Goal: Task Accomplishment & Management: Use online tool/utility

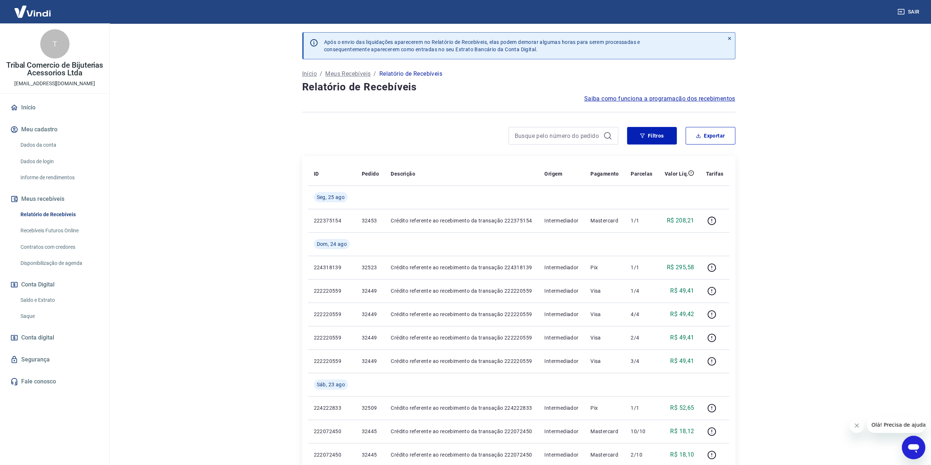
click at [37, 298] on link "Saldo e Extrato" at bounding box center [59, 300] width 83 height 15
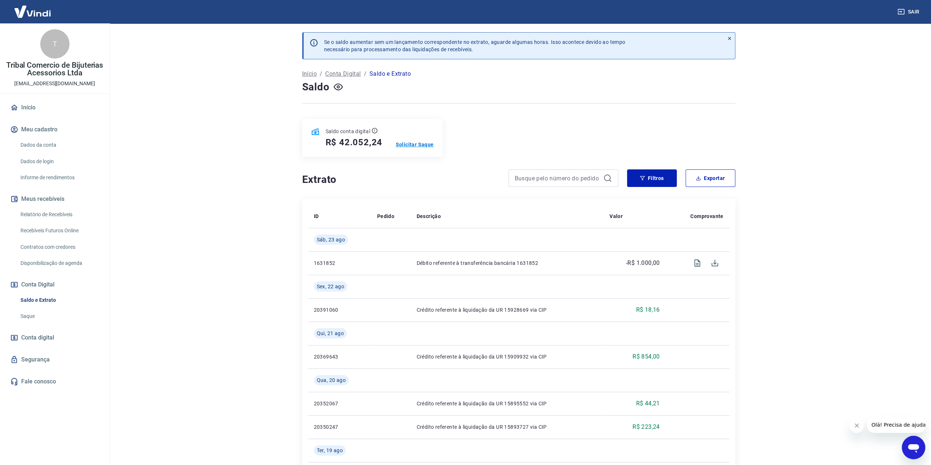
click at [406, 142] on p "Solicitar Saque" at bounding box center [415, 144] width 38 height 7
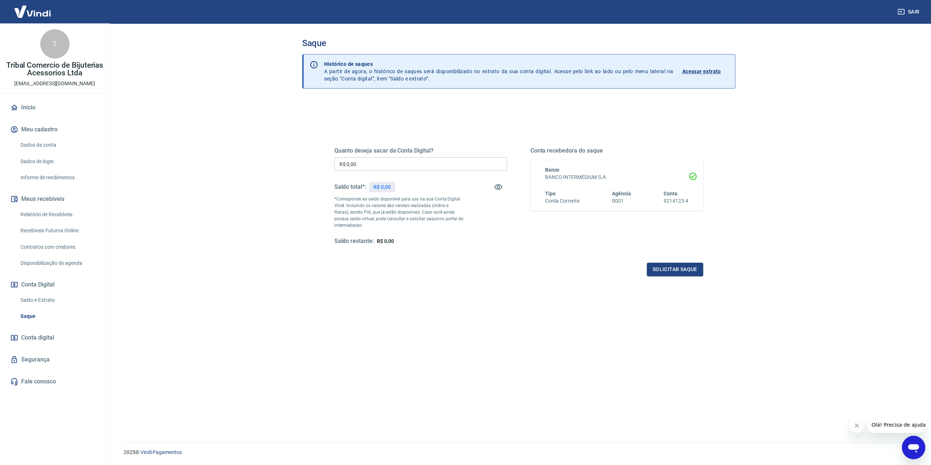
click at [398, 166] on input "R$ 0,00" at bounding box center [420, 164] width 173 height 14
type input "R$ 42.052,24"
click at [400, 250] on div "Quanto deseja sacar da Conta Digital? R$ 42.052,24 ​ Saldo total*: R$ 42.052,24…" at bounding box center [518, 202] width 369 height 147
click at [660, 268] on button "Solicitar saque" at bounding box center [675, 270] width 56 height 14
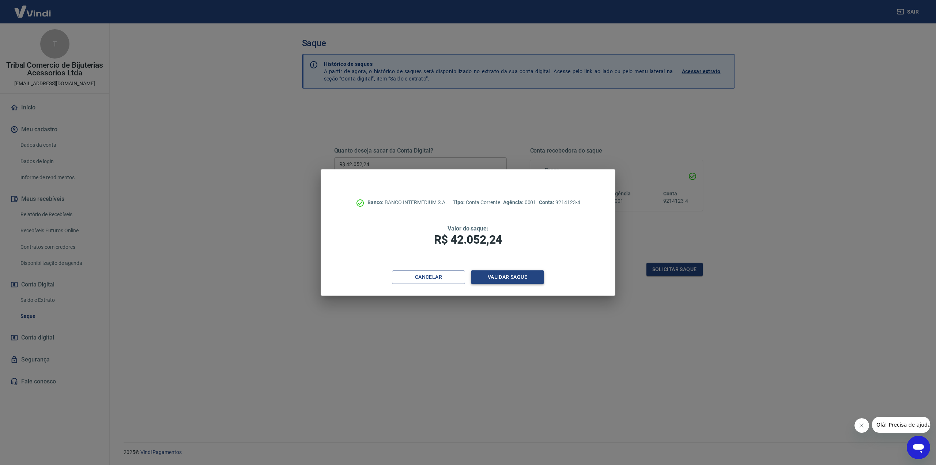
click at [511, 275] on button "Validar saque" at bounding box center [507, 277] width 73 height 14
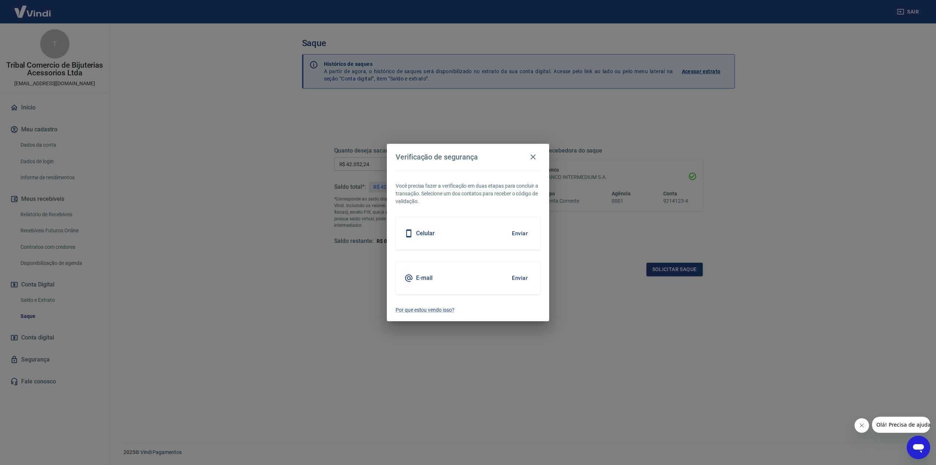
click at [469, 275] on div "E-mail Enviar" at bounding box center [468, 278] width 145 height 33
click at [518, 277] on button "Enviar" at bounding box center [520, 277] width 24 height 15
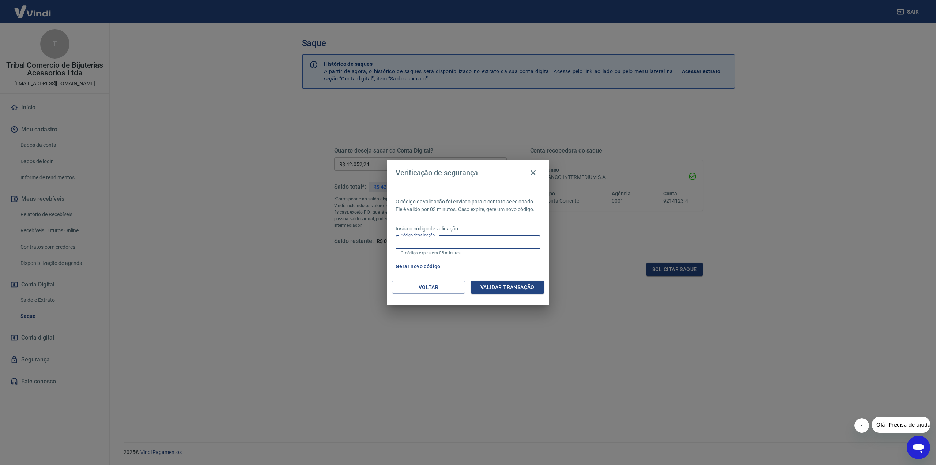
click at [457, 241] on input "Código de validação" at bounding box center [468, 243] width 145 height 14
paste input "970308"
type input "970308"
click at [510, 288] on button "Validar transação" at bounding box center [507, 288] width 73 height 14
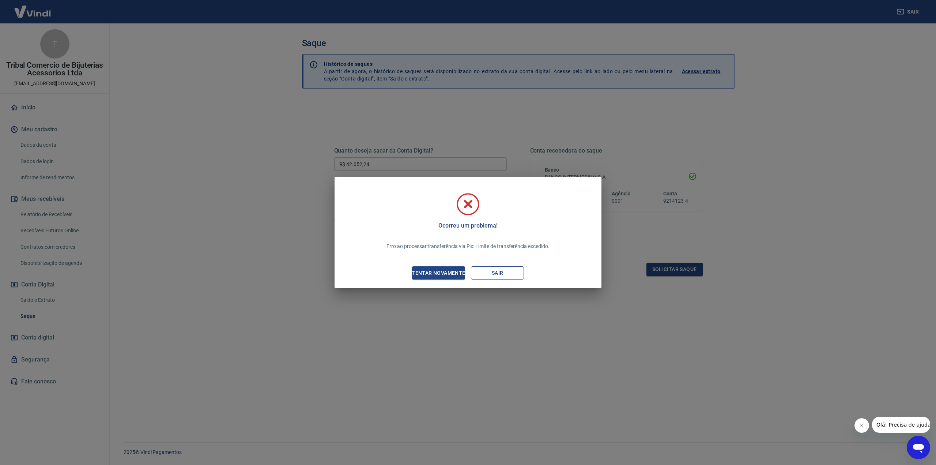
click at [492, 271] on button "Sair" at bounding box center [497, 273] width 53 height 14
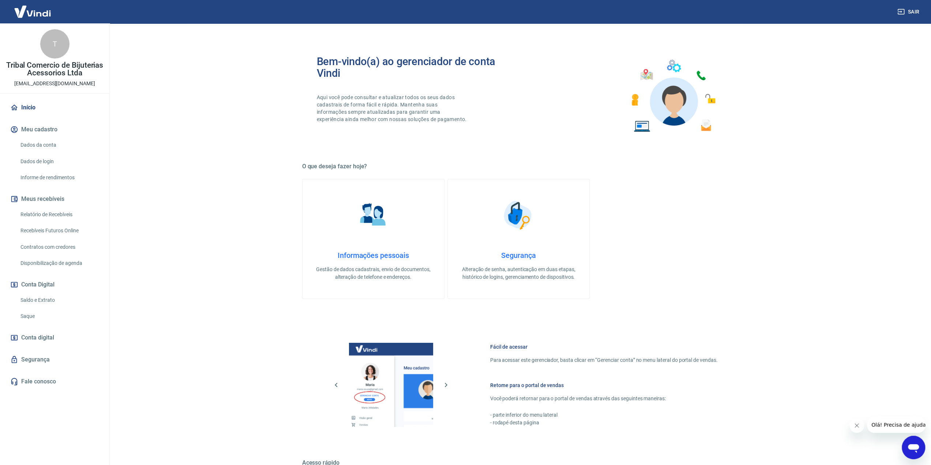
click at [39, 296] on link "Saldo e Extrato" at bounding box center [59, 300] width 83 height 15
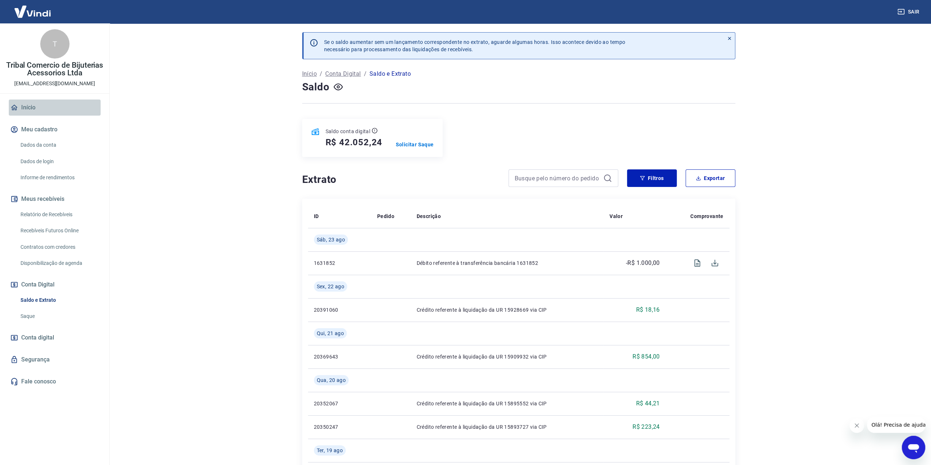
click at [32, 104] on link "Início" at bounding box center [55, 107] width 92 height 16
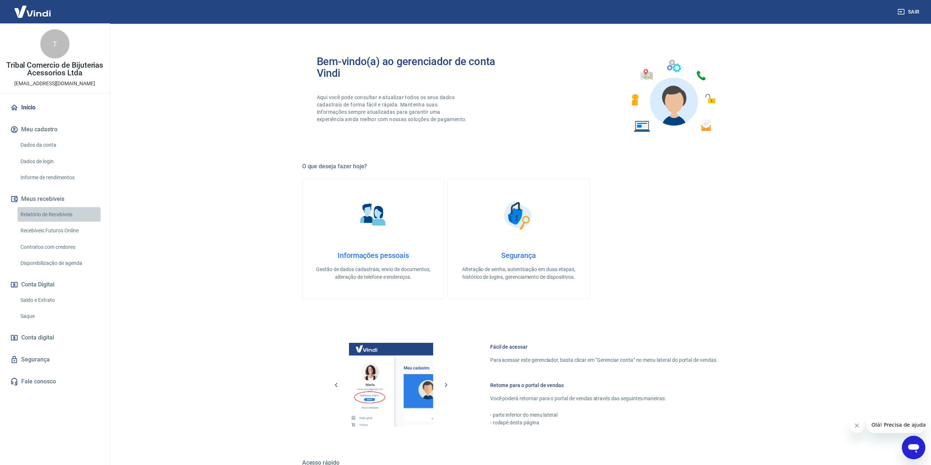
click at [40, 212] on link "Relatório de Recebíveis" at bounding box center [59, 214] width 83 height 15
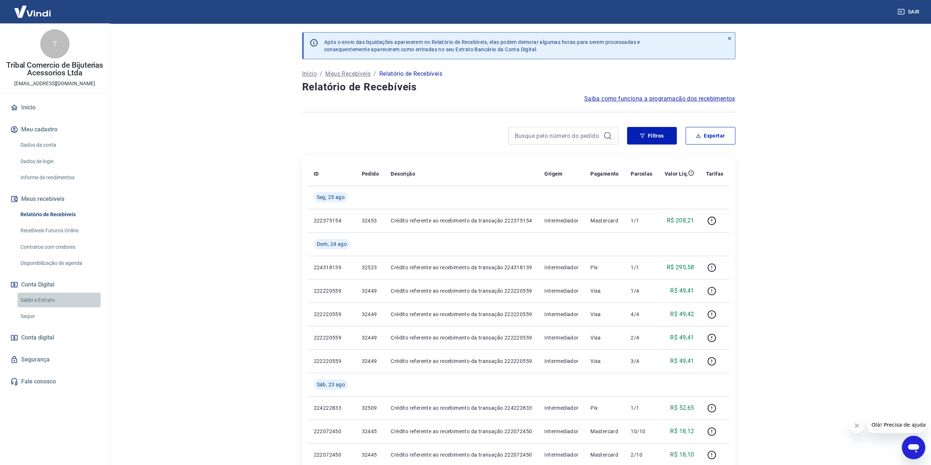
click at [38, 296] on link "Saldo e Extrato" at bounding box center [59, 300] width 83 height 15
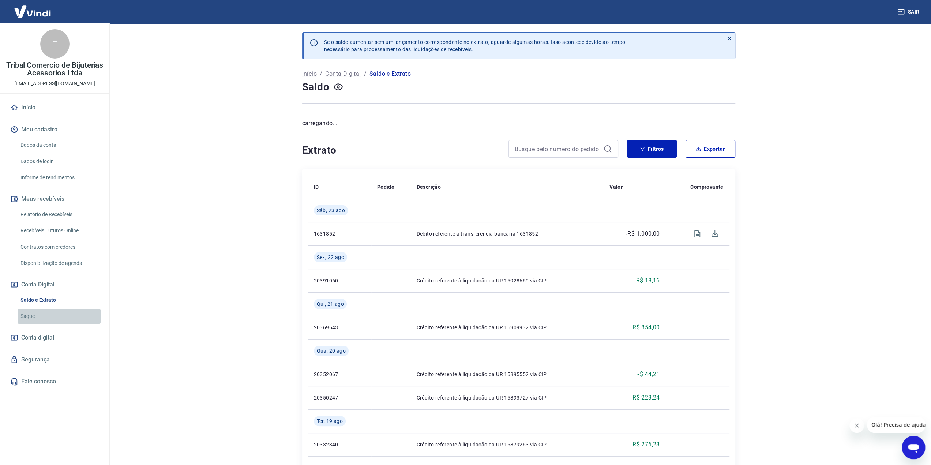
click at [34, 315] on link "Saque" at bounding box center [59, 316] width 83 height 15
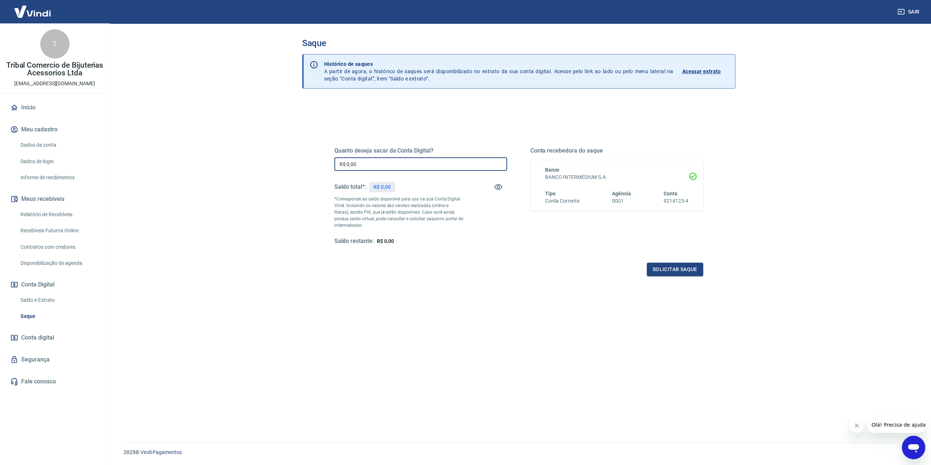
click at [364, 167] on input "R$ 0,00" at bounding box center [420, 164] width 173 height 14
type input "R$ 10.000,00"
click at [670, 275] on button "Solicitar saque" at bounding box center [675, 270] width 56 height 14
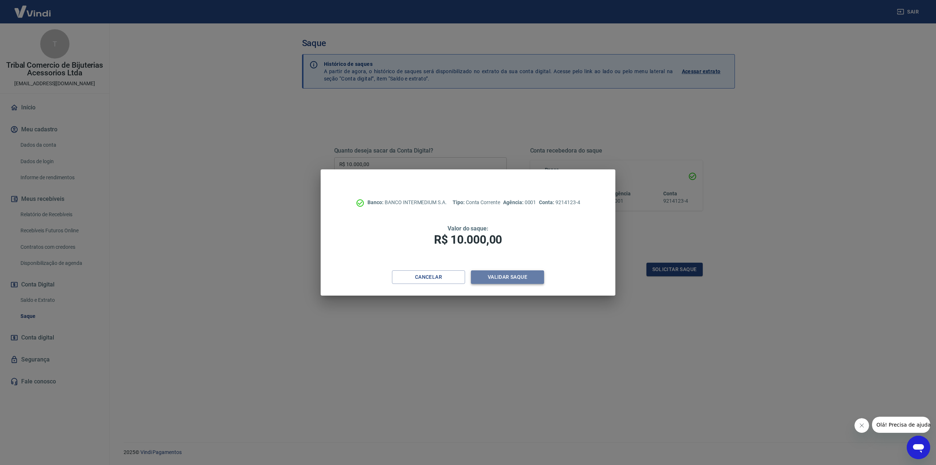
click at [519, 272] on button "Validar saque" at bounding box center [507, 277] width 73 height 14
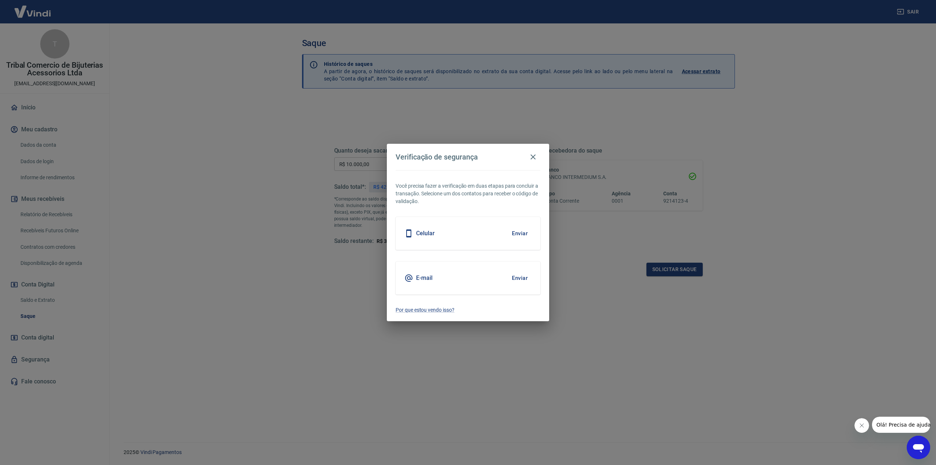
click at [521, 278] on button "Enviar" at bounding box center [520, 277] width 24 height 15
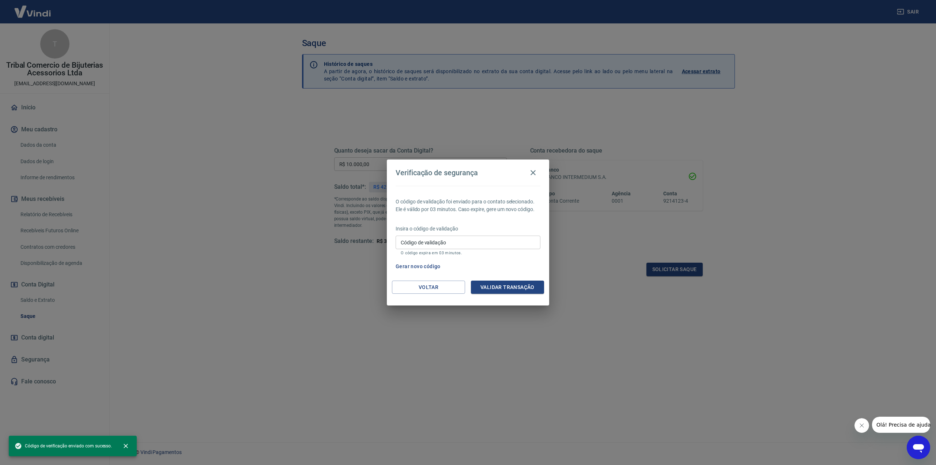
click at [516, 244] on input "Código de validação" at bounding box center [468, 243] width 145 height 14
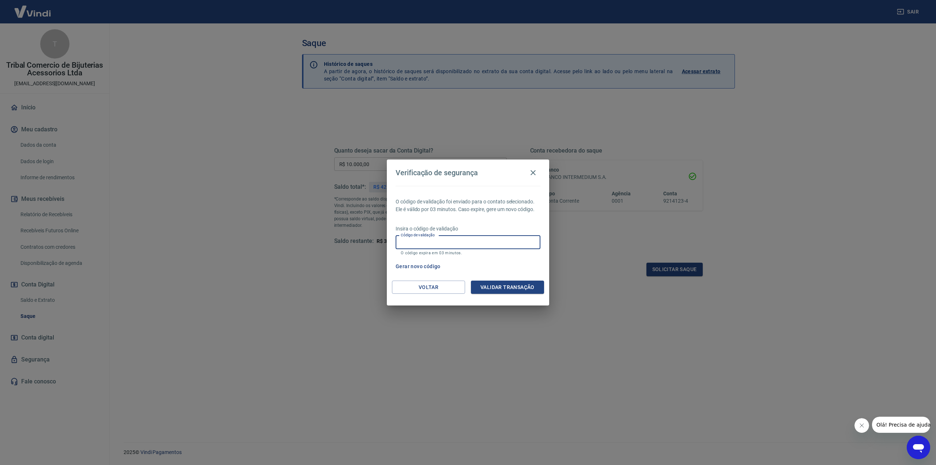
paste input "337997"
type input "337997"
click at [522, 284] on button "Validar transação" at bounding box center [507, 288] width 73 height 14
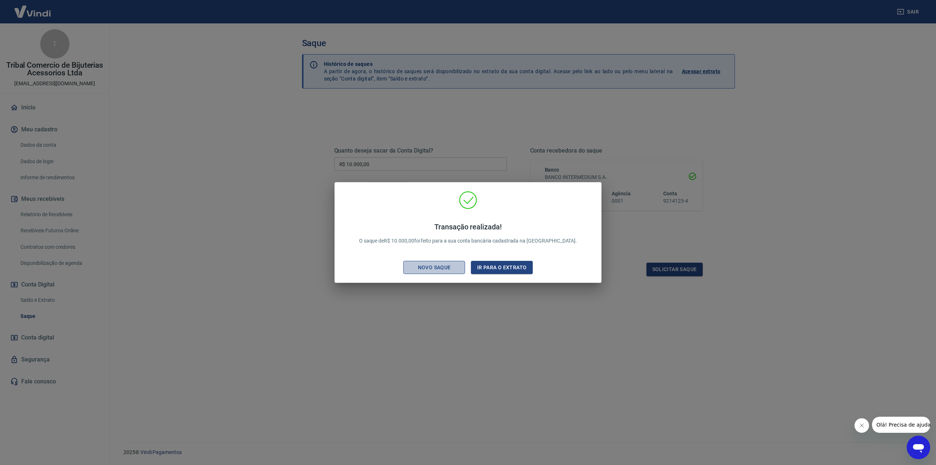
click at [452, 273] on button "Novo saque" at bounding box center [434, 268] width 62 height 14
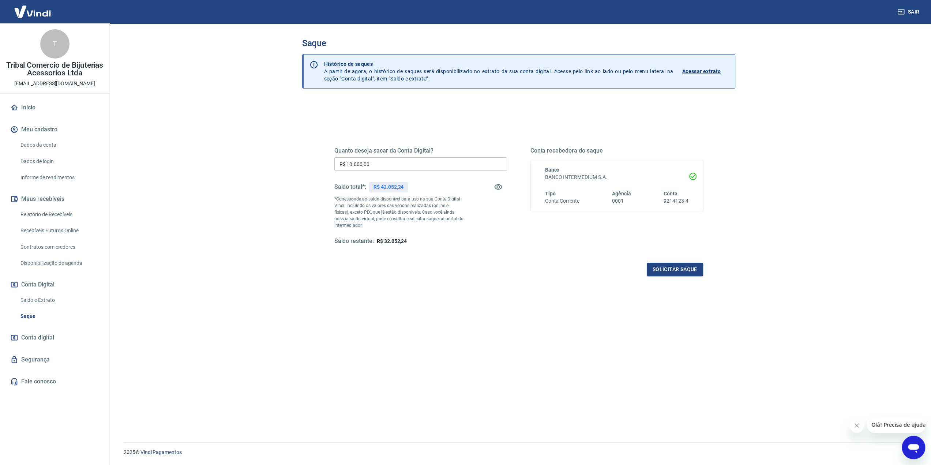
click at [447, 147] on h5 "Quanto deseja sacar da Conta Digital?" at bounding box center [420, 150] width 173 height 7
click at [474, 256] on div "Quanto deseja sacar da Conta Digital? R$ 10.000,00 ​ Saldo total*: R$ 42.052,24…" at bounding box center [518, 202] width 369 height 147
click at [665, 272] on button "Solicitar saque" at bounding box center [675, 270] width 56 height 14
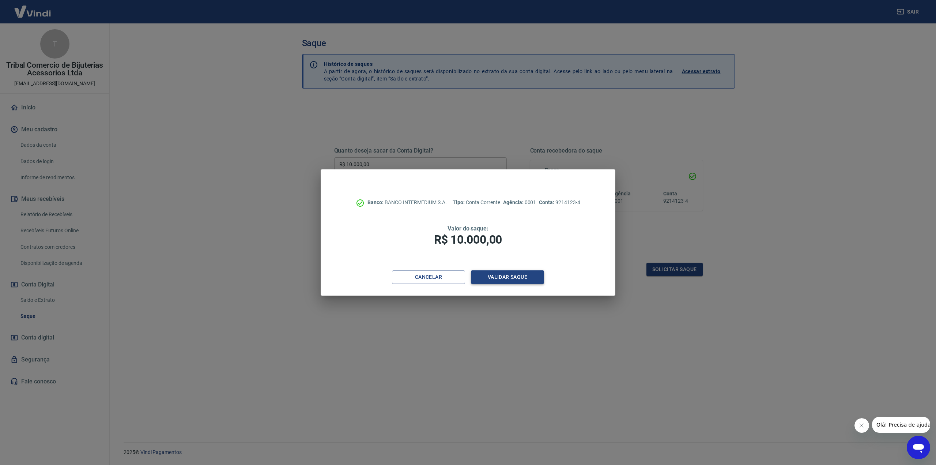
click at [513, 279] on button "Validar saque" at bounding box center [507, 277] width 73 height 14
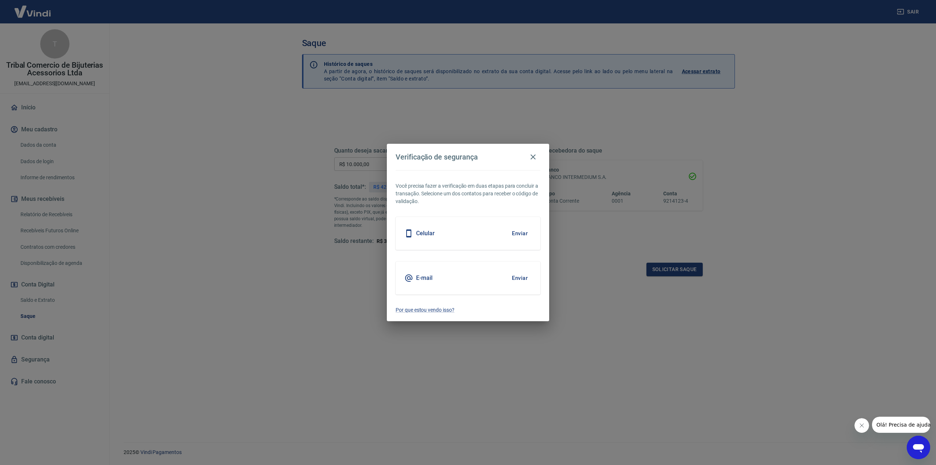
click at [420, 284] on div "E-mail Enviar" at bounding box center [468, 278] width 145 height 33
click at [409, 279] on icon at bounding box center [408, 277] width 7 height 7
click at [523, 275] on button "Enviar" at bounding box center [520, 277] width 24 height 15
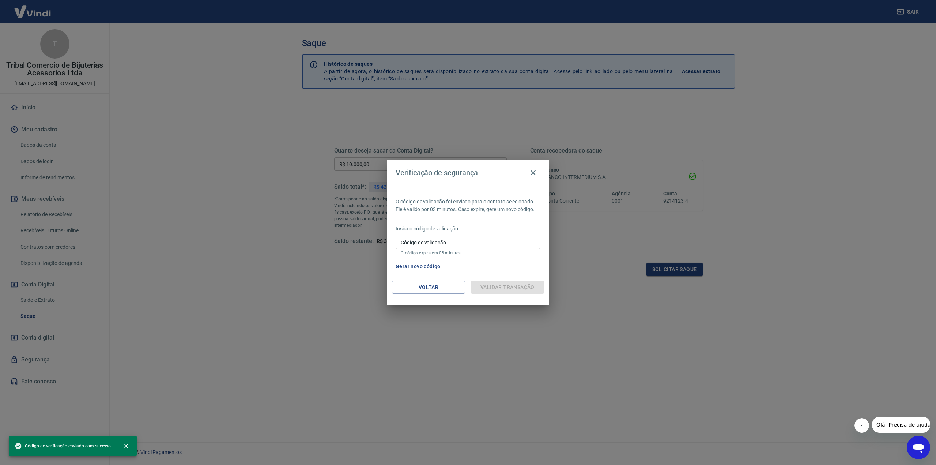
click at [474, 253] on p "O código expira em 03 minutos." at bounding box center [468, 253] width 135 height 5
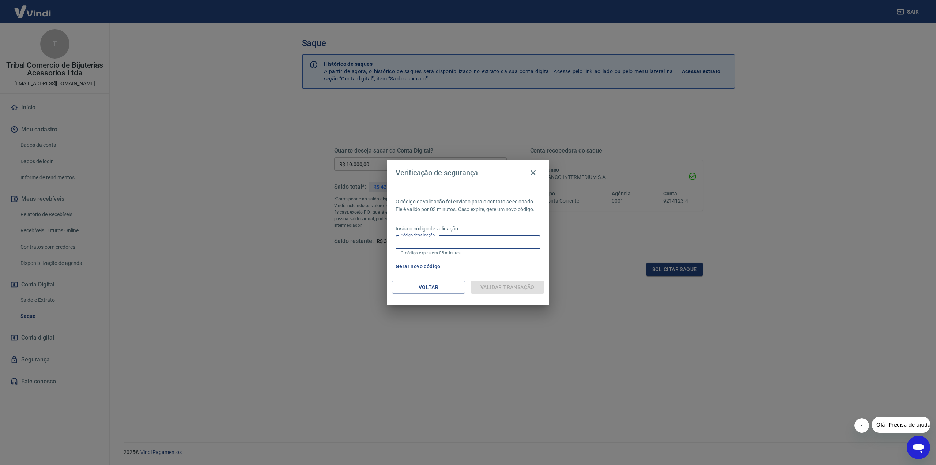
click at [472, 245] on input "Código de validação" at bounding box center [468, 243] width 145 height 14
paste input "605440"
type input "605440"
click at [504, 273] on div "Gerar novo código" at bounding box center [467, 267] width 148 height 14
click at [487, 267] on div "Gerar novo código" at bounding box center [467, 267] width 148 height 14
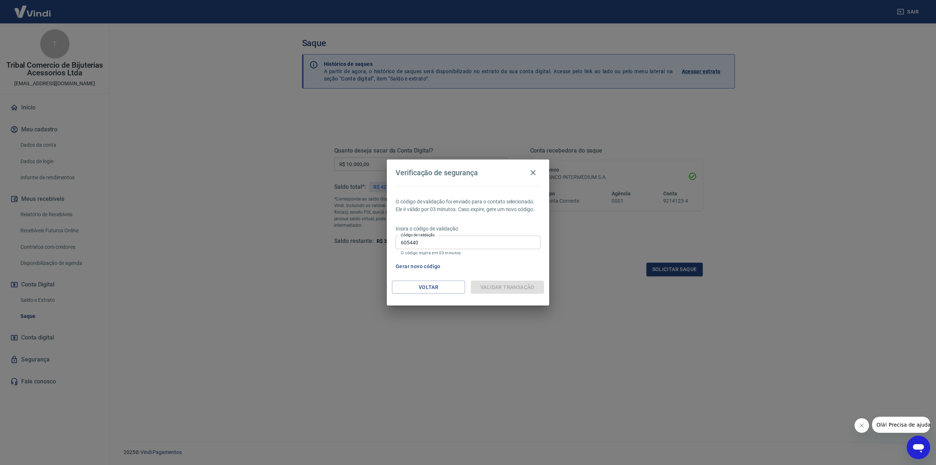
click at [470, 281] on div "Voltar Validar transação" at bounding box center [468, 293] width 162 height 25
click at [500, 293] on div "Validar transação" at bounding box center [507, 288] width 73 height 14
click at [498, 289] on div "Validar transação" at bounding box center [507, 288] width 73 height 14
drag, startPoint x: 498, startPoint y: 289, endPoint x: 489, endPoint y: 264, distance: 26.5
click at [498, 288] on div "Validar transação" at bounding box center [507, 288] width 73 height 14
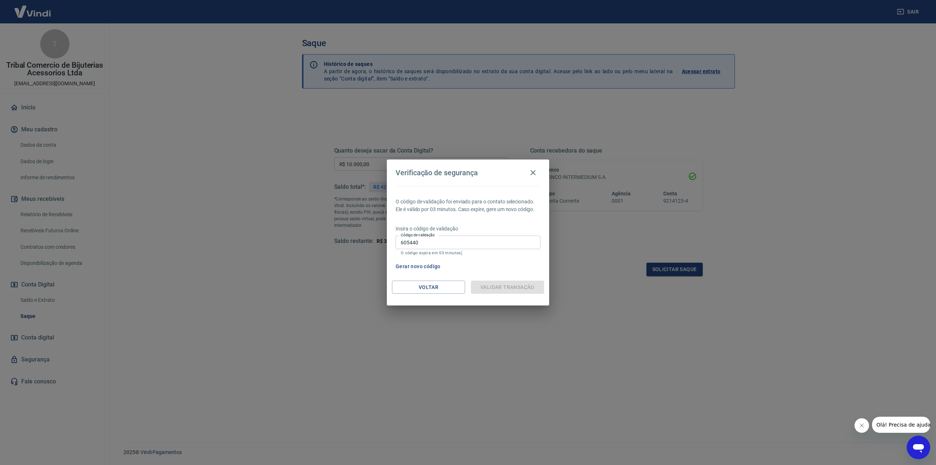
click at [485, 253] on p "O código expira em 03 minutos." at bounding box center [468, 253] width 135 height 5
click at [485, 241] on input "605440" at bounding box center [468, 243] width 145 height 14
click at [432, 267] on button "Gerar novo código" at bounding box center [418, 267] width 51 height 14
click at [534, 170] on icon "button" at bounding box center [533, 172] width 9 height 9
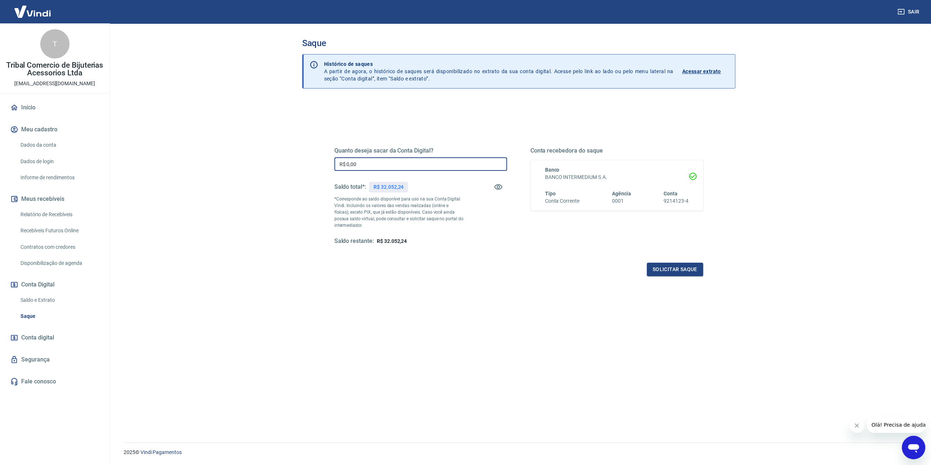
click at [365, 166] on input "R$ 0,00" at bounding box center [420, 164] width 173 height 14
type input "R$ 20.000,00"
click at [691, 272] on button "Solicitar saque" at bounding box center [675, 270] width 56 height 14
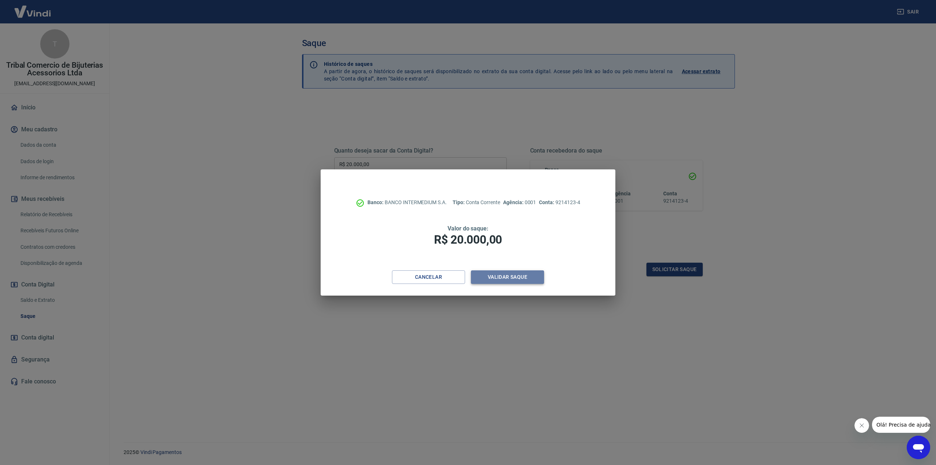
click at [511, 281] on button "Validar saque" at bounding box center [507, 277] width 73 height 14
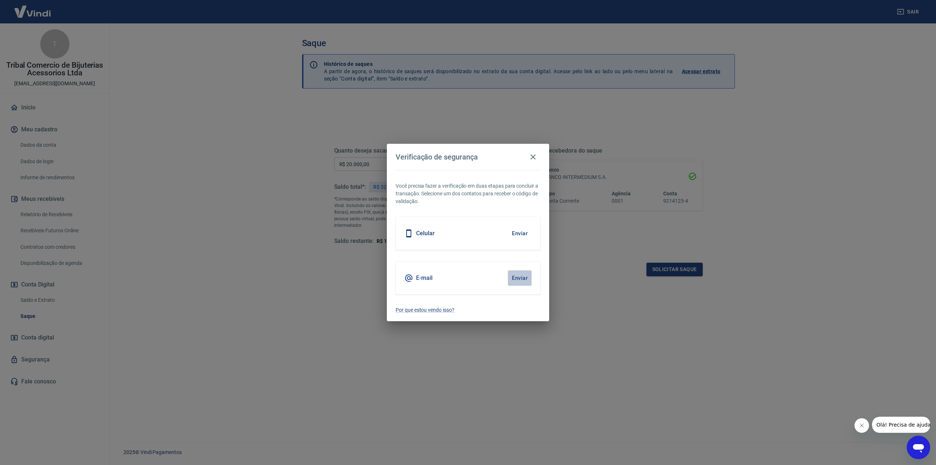
click at [515, 278] on button "Enviar" at bounding box center [520, 277] width 24 height 15
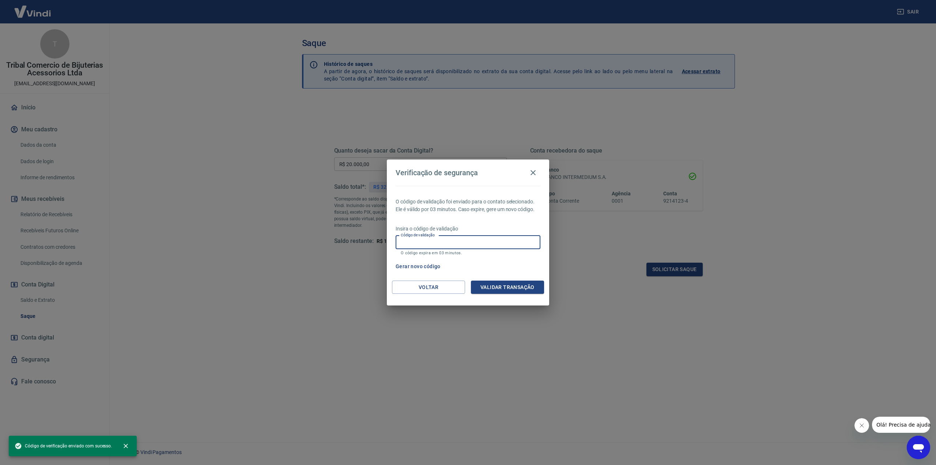
click at [459, 245] on input "Código de validação" at bounding box center [468, 243] width 145 height 14
paste input "330661"
type input "330661"
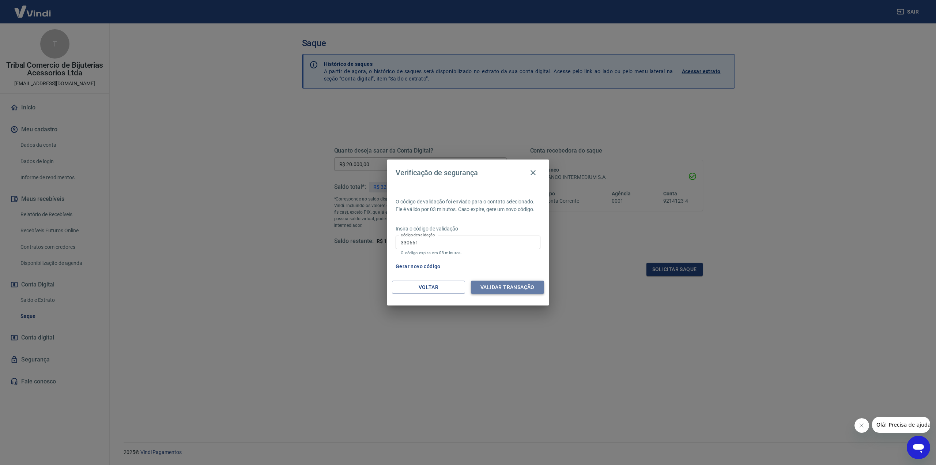
click at [514, 283] on button "Validar transação" at bounding box center [507, 288] width 73 height 14
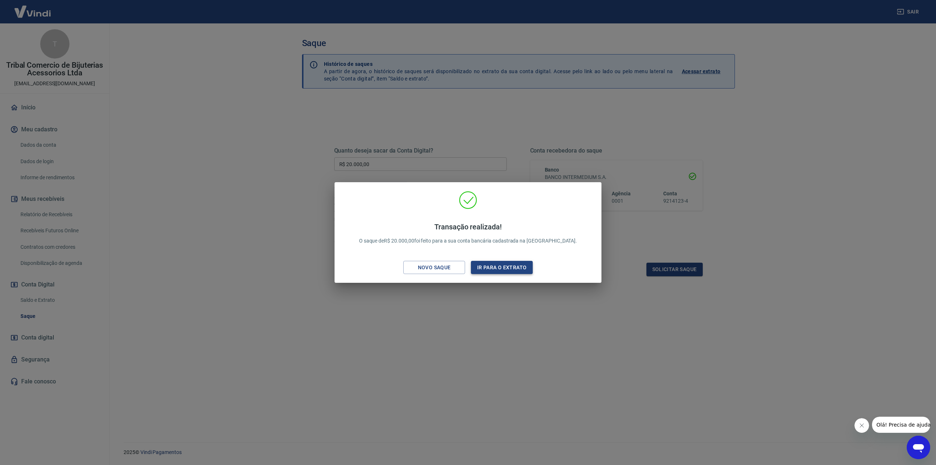
click at [516, 267] on button "Ir para o extrato" at bounding box center [502, 268] width 62 height 14
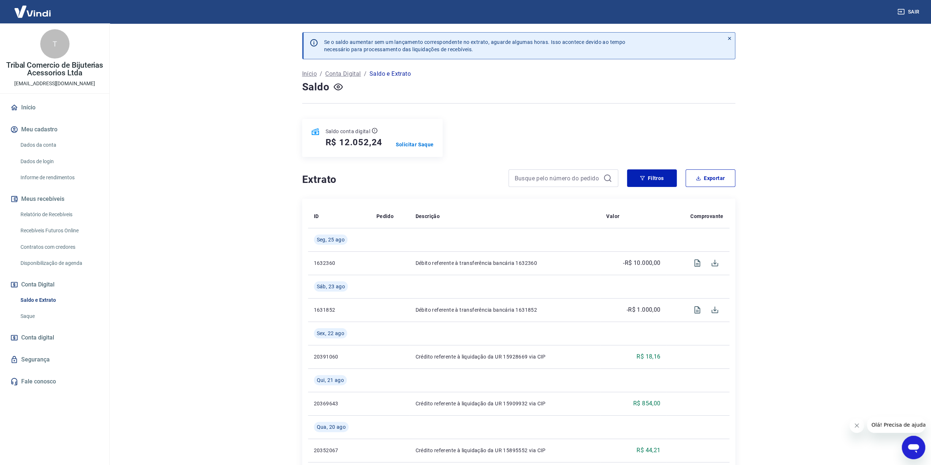
click at [31, 315] on link "Saque" at bounding box center [59, 316] width 83 height 15
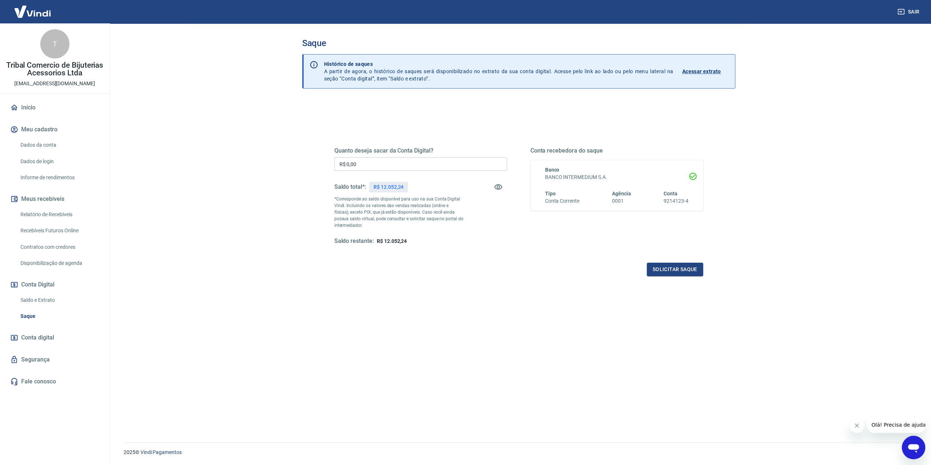
click at [400, 168] on input "R$ 0,00" at bounding box center [420, 164] width 173 height 14
type input "R$ 12.052,24"
click at [687, 270] on button "Solicitar saque" at bounding box center [675, 270] width 56 height 14
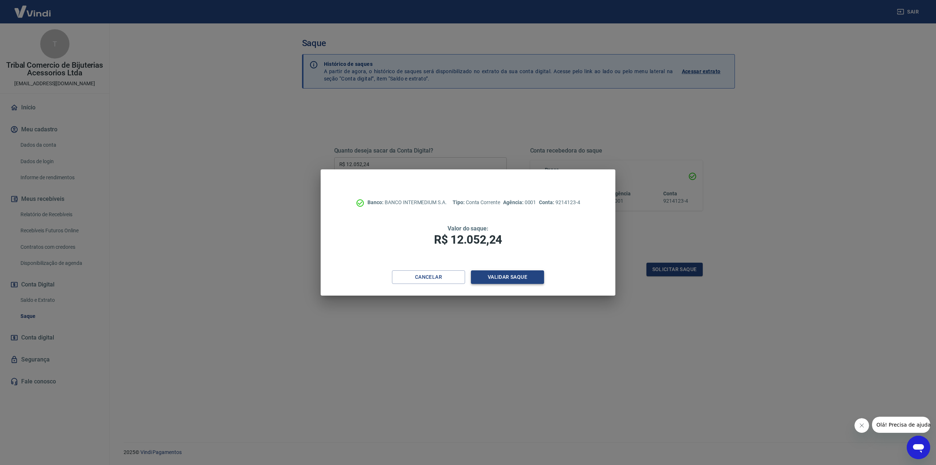
click at [530, 280] on button "Validar saque" at bounding box center [507, 277] width 73 height 14
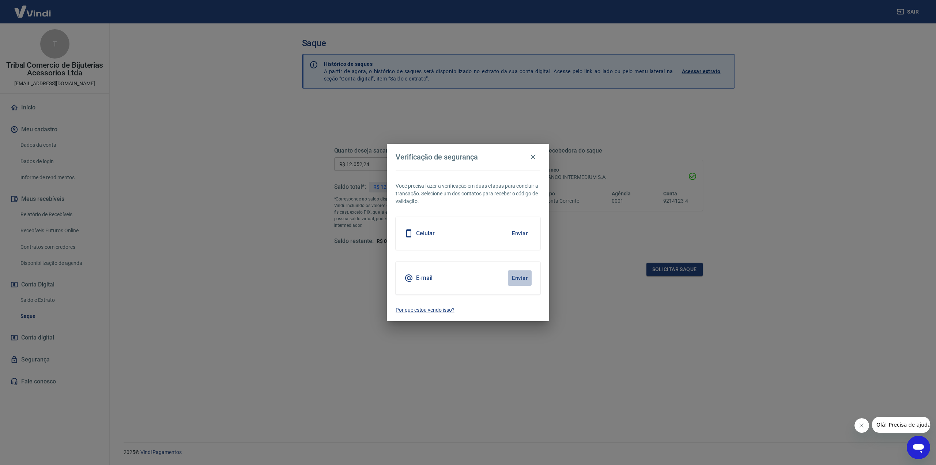
click at [520, 274] on button "Enviar" at bounding box center [520, 277] width 24 height 15
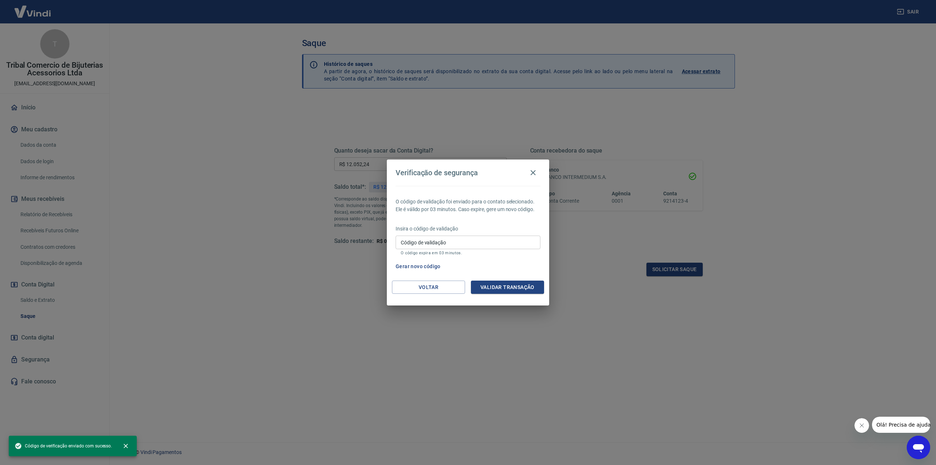
click at [496, 245] on input "Código de validação" at bounding box center [468, 243] width 145 height 14
paste input "904291"
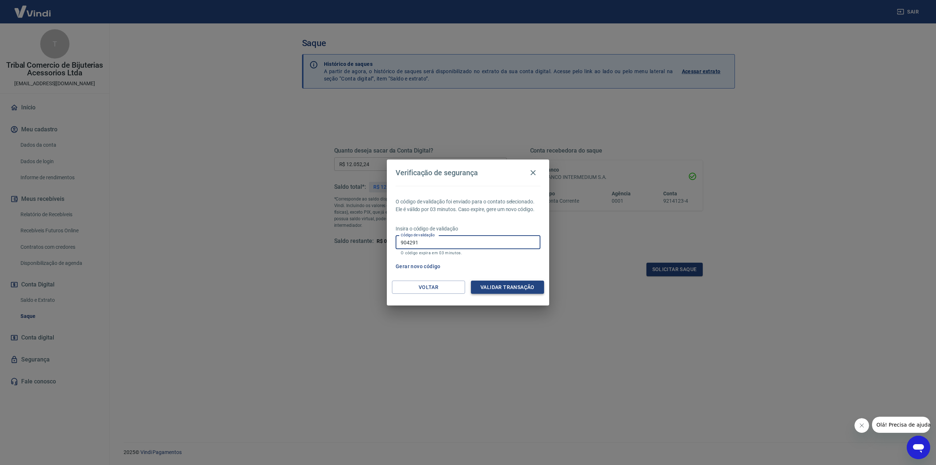
type input "904291"
click at [519, 283] on button "Validar transação" at bounding box center [507, 288] width 73 height 14
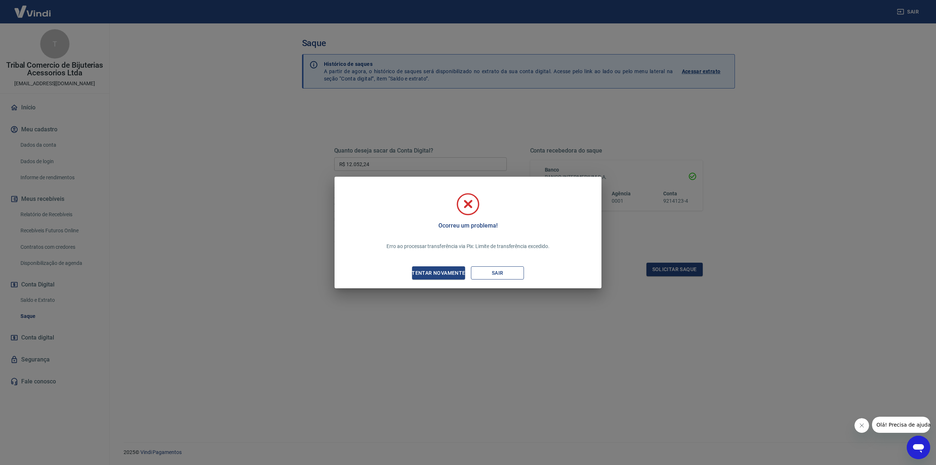
click at [482, 271] on button "Sair" at bounding box center [497, 273] width 53 height 14
